Goal: Task Accomplishment & Management: Manage account settings

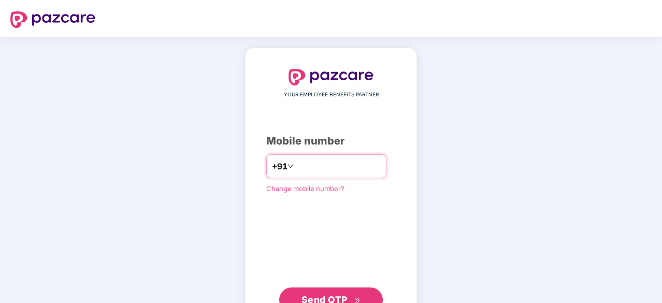
click at [334, 157] on div "+91" at bounding box center [326, 166] width 120 height 24
click at [334, 164] on input "number" at bounding box center [338, 166] width 85 height 17
type input "**********"
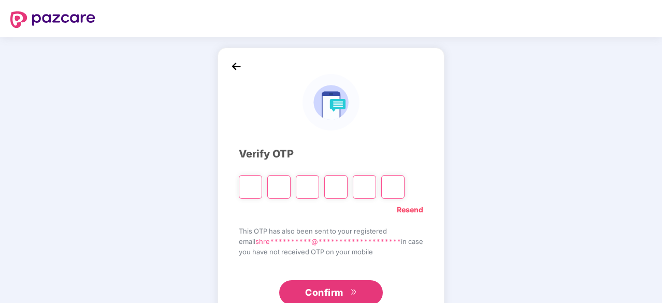
type input "*"
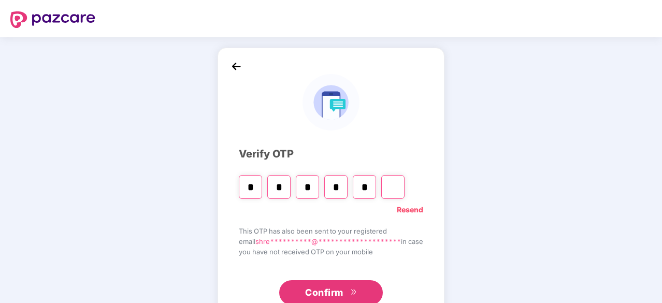
type input "*"
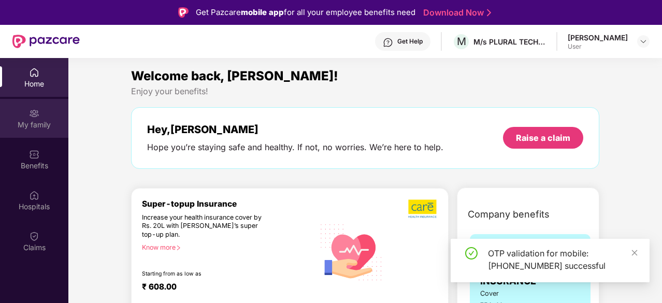
click at [12, 116] on div "My family" at bounding box center [34, 118] width 68 height 39
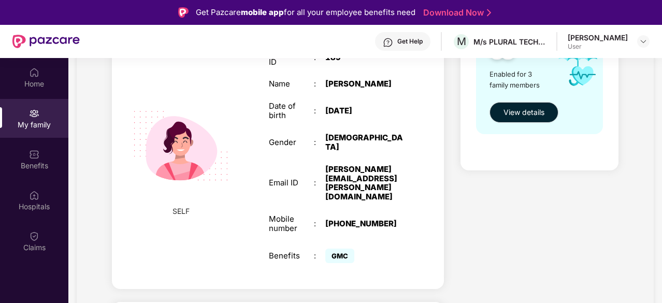
scroll to position [207, 0]
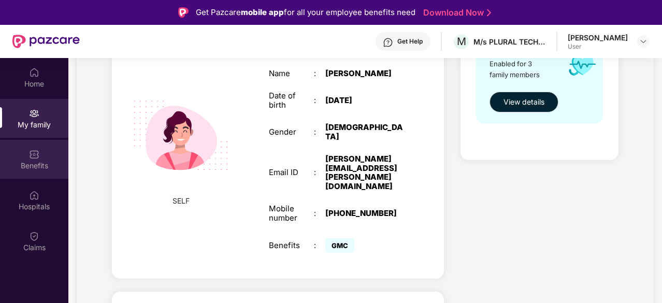
click at [14, 157] on div "Benefits" at bounding box center [34, 159] width 68 height 39
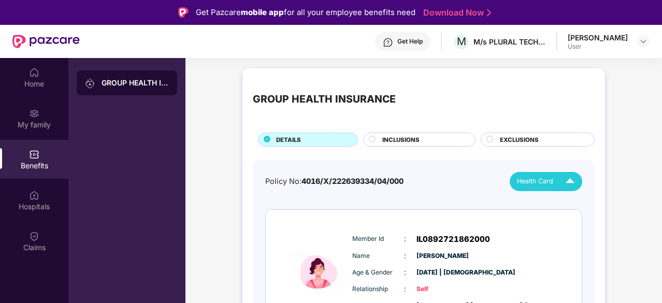
click at [543, 174] on div "Health Card" at bounding box center [548, 181] width 62 height 18
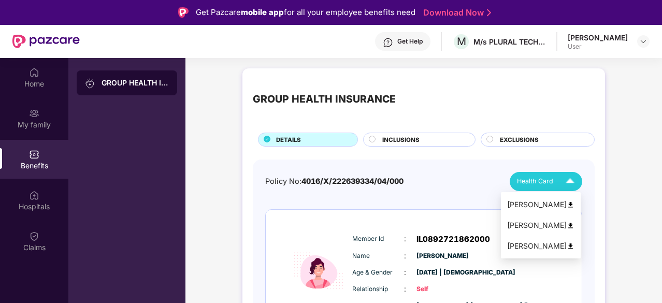
click at [541, 200] on div "[PERSON_NAME]" at bounding box center [540, 204] width 67 height 11
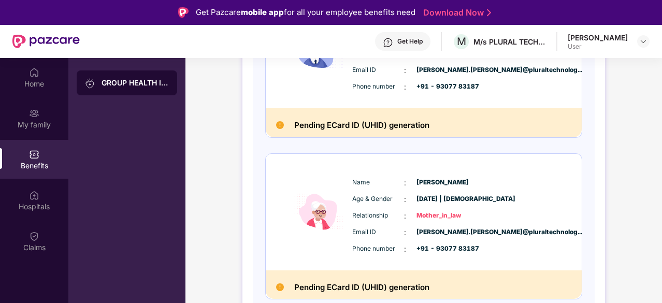
scroll to position [398, 0]
